Goal: Information Seeking & Learning: Learn about a topic

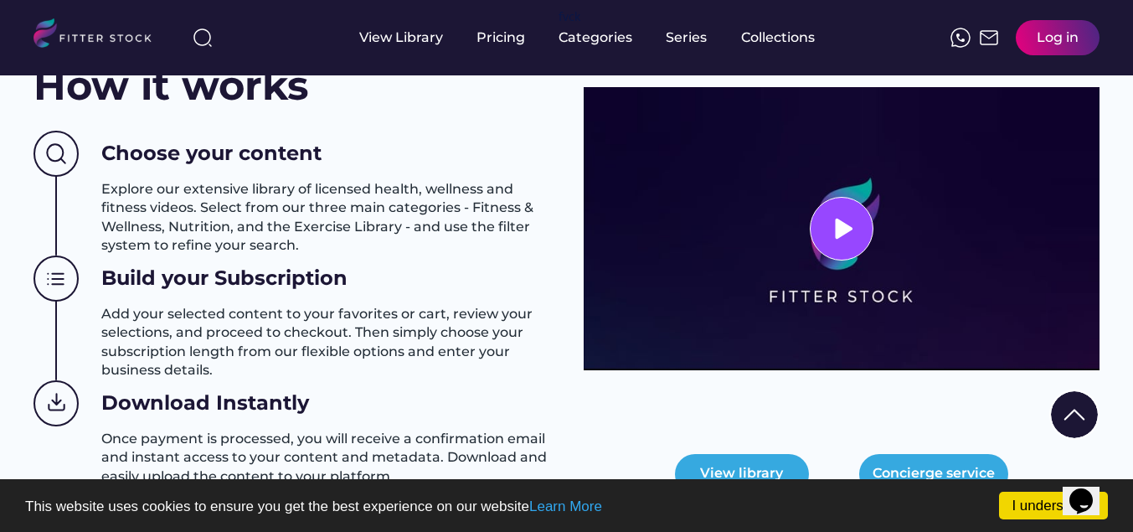
scroll to position [704, 0]
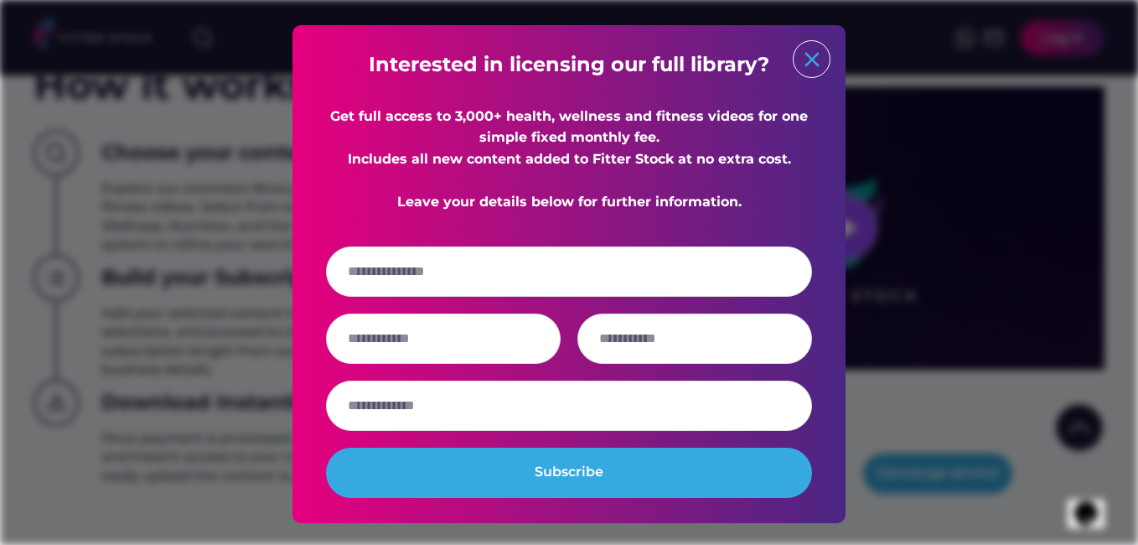
click at [807, 60] on text "close" at bounding box center [811, 59] width 25 height 25
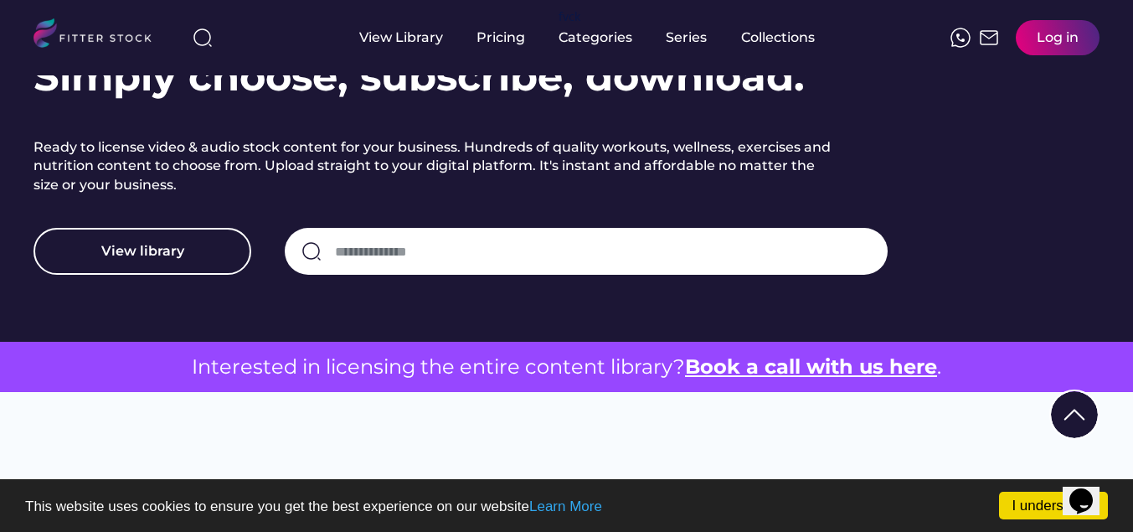
scroll to position [235, 0]
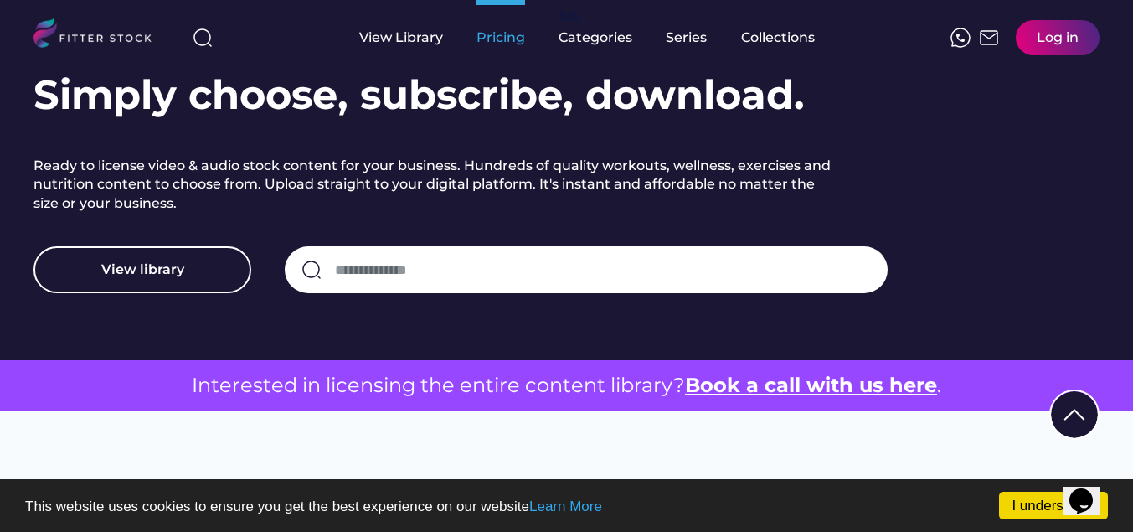
click at [502, 39] on div "Pricing" at bounding box center [501, 37] width 49 height 18
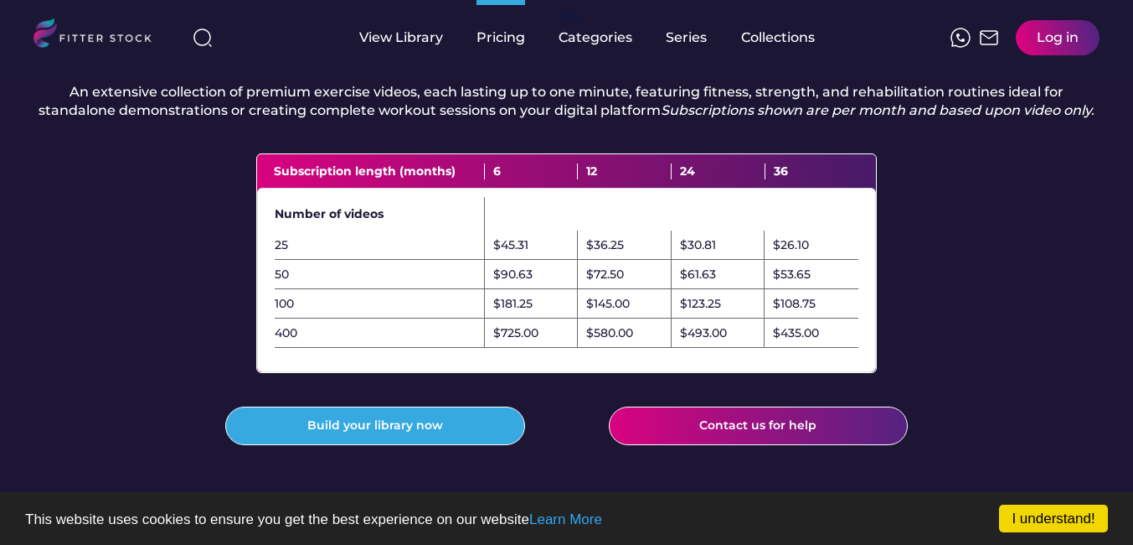
scroll to position [536, 0]
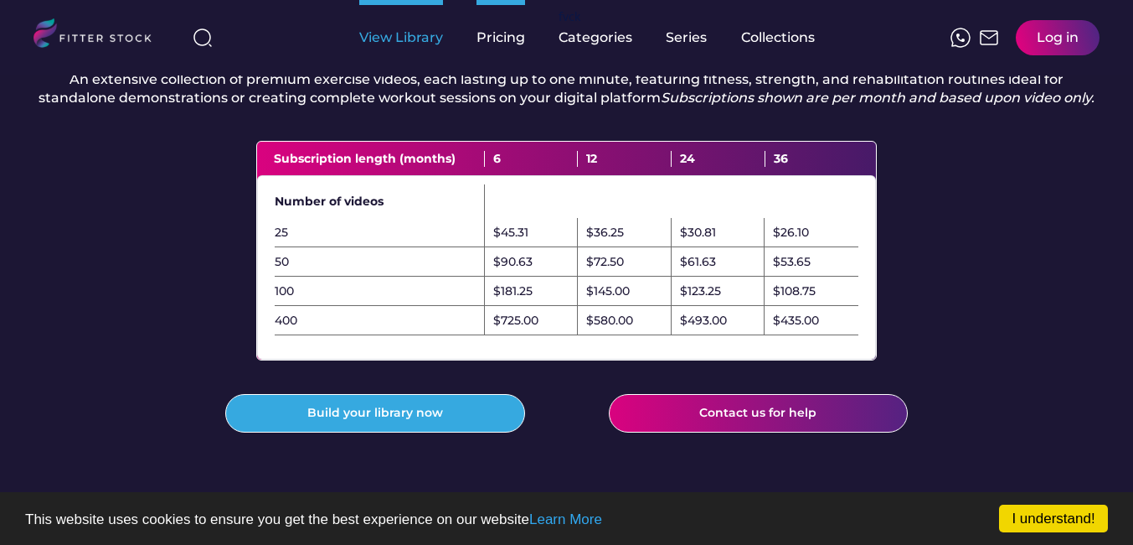
click at [420, 39] on div "View Library" at bounding box center [401, 37] width 84 height 18
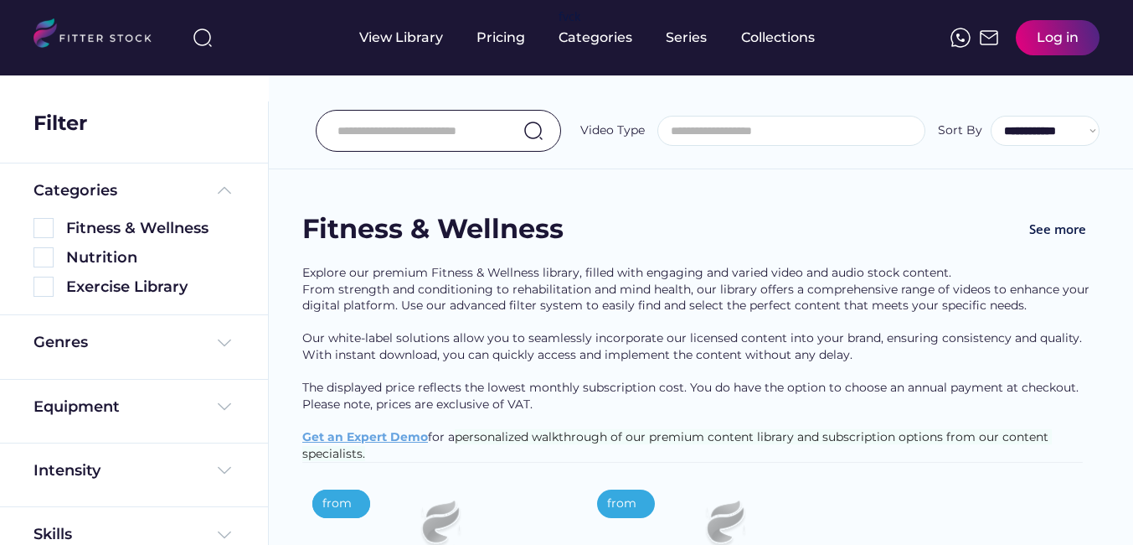
select select
select select "**********"
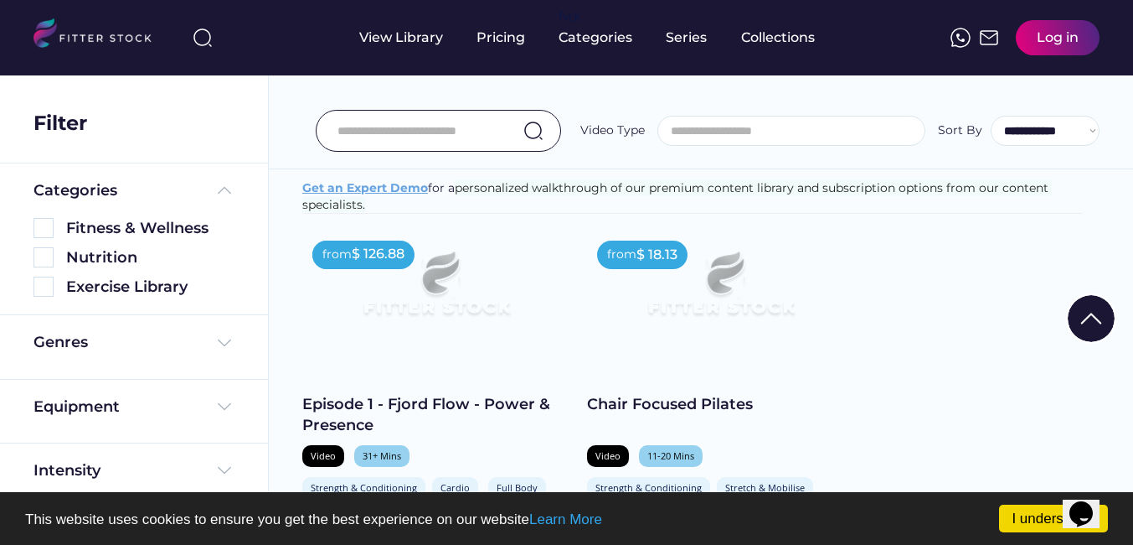
scroll to position [335, 0]
